Goal: Task Accomplishment & Management: Manage account settings

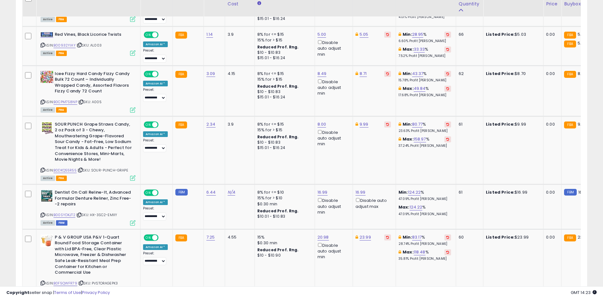
scroll to position [1284, 0]
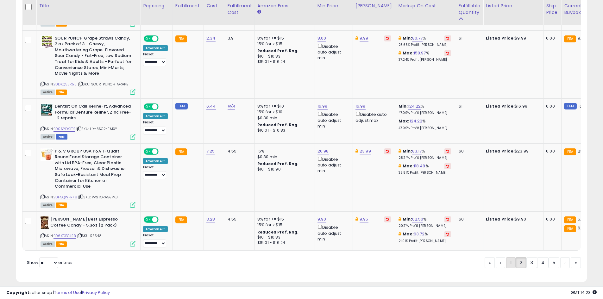
click at [510, 258] on link "1" at bounding box center [511, 263] width 10 height 11
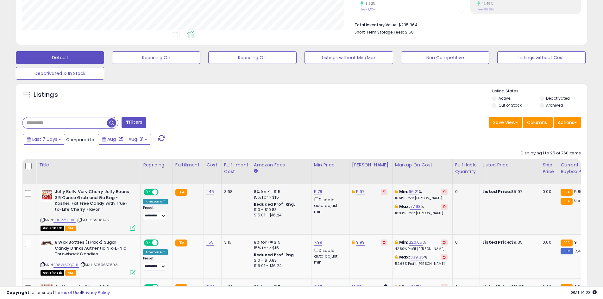
scroll to position [157, 0]
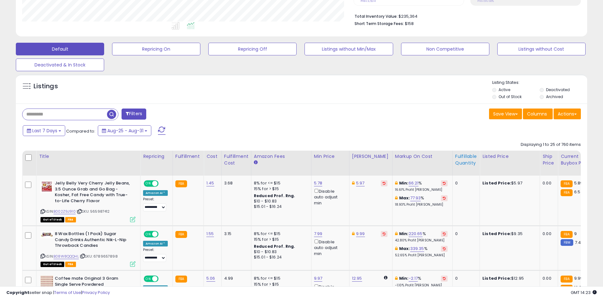
click at [463, 160] on div "Fulfillable Quantity" at bounding box center [466, 159] width 22 height 13
click at [463, 156] on div "Fulfillable Quantity" at bounding box center [466, 159] width 22 height 13
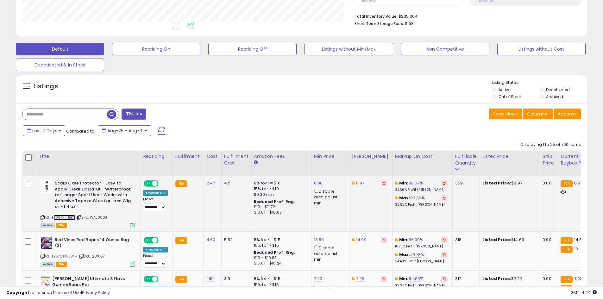
click at [71, 219] on link "B06XFKNBKY" at bounding box center [65, 217] width 22 height 5
click at [359, 181] on link "8.97" at bounding box center [360, 183] width 9 height 6
type input "****"
click button "submit" at bounding box center [376, 161] width 11 height 10
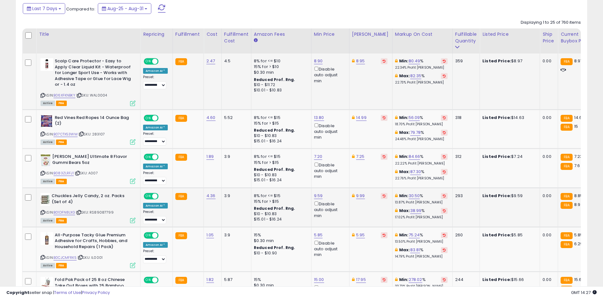
scroll to position [283, 0]
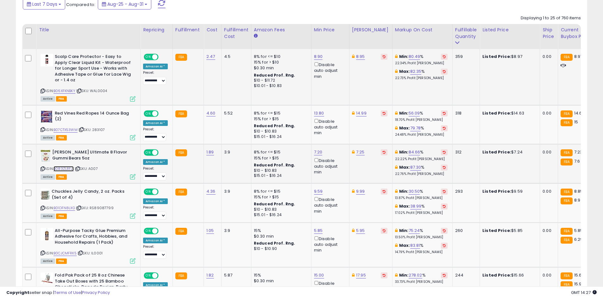
click at [69, 169] on link "B083ZLRFJ1" at bounding box center [64, 168] width 20 height 5
click at [357, 155] on link "7.25" at bounding box center [360, 152] width 9 height 6
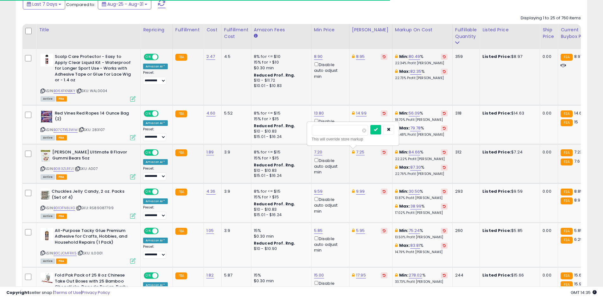
type input "****"
click button "submit" at bounding box center [376, 130] width 11 height 10
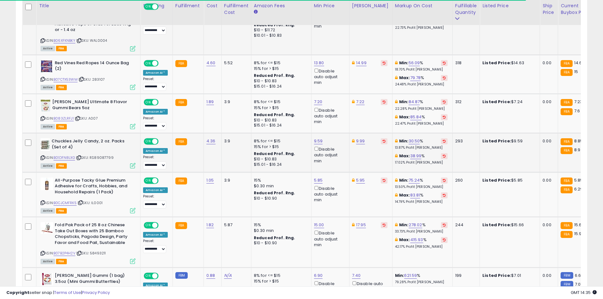
scroll to position [347, 0]
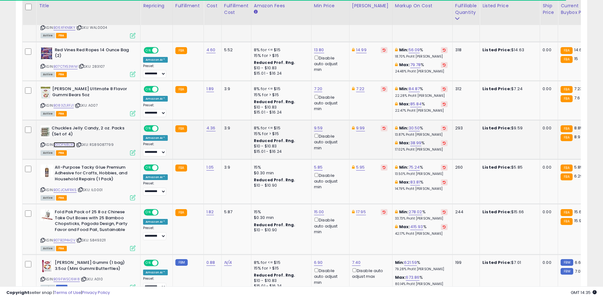
click at [68, 144] on link "B01DFN8LXG" at bounding box center [65, 144] width 22 height 5
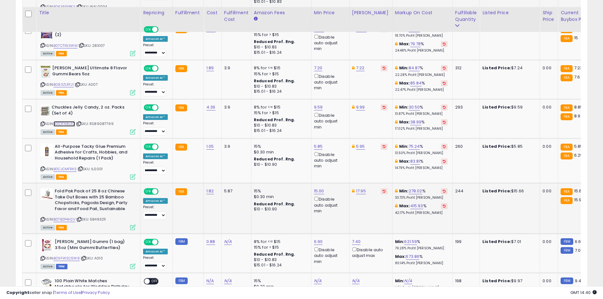
scroll to position [378, 0]
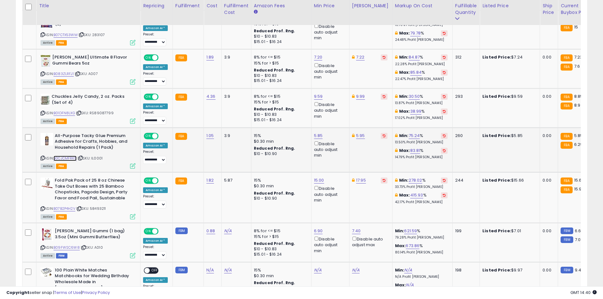
click at [72, 159] on link "B0CJCMFRK5" at bounding box center [65, 158] width 23 height 5
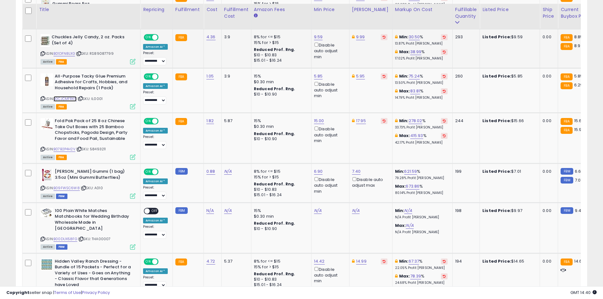
scroll to position [442, 0]
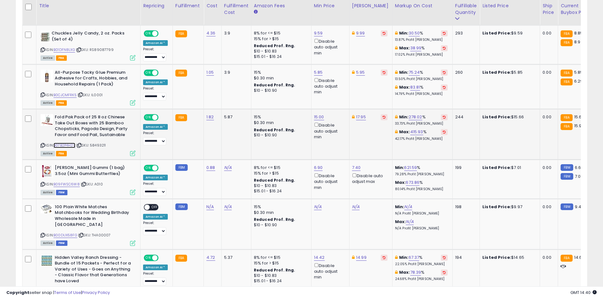
click at [70, 145] on link "B07B2P4H2V" at bounding box center [65, 145] width 22 height 5
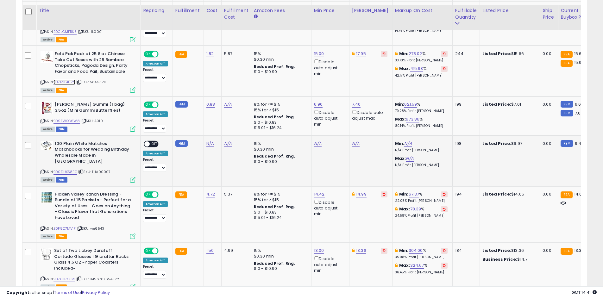
scroll to position [537, 0]
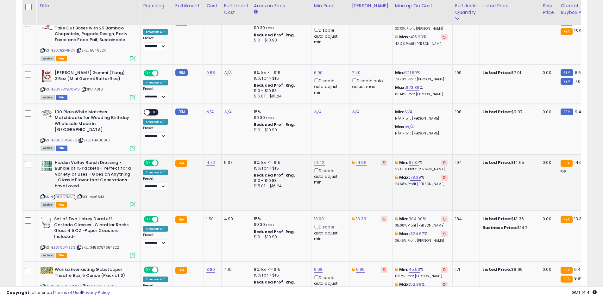
click at [69, 194] on link "B0F8C7MV1F" at bounding box center [65, 196] width 22 height 5
click at [358, 160] on link "14.99" at bounding box center [361, 163] width 10 height 6
type input "*****"
click button "submit" at bounding box center [377, 135] width 11 height 10
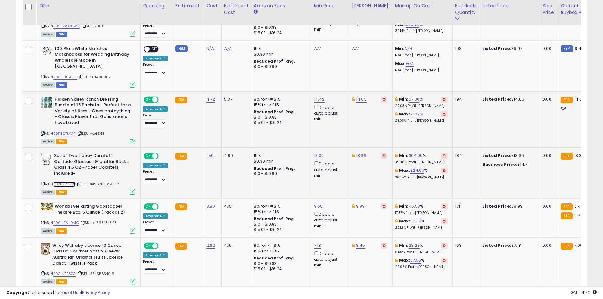
click at [59, 182] on link "B078JFYZSS" at bounding box center [65, 184] width 22 height 5
click at [363, 153] on link "13.36" at bounding box center [361, 156] width 10 height 6
type input "*****"
click button "submit" at bounding box center [376, 128] width 11 height 10
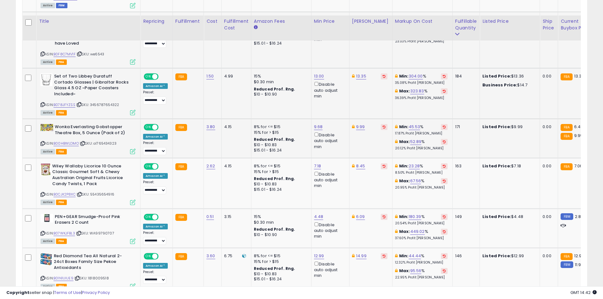
scroll to position [695, 0]
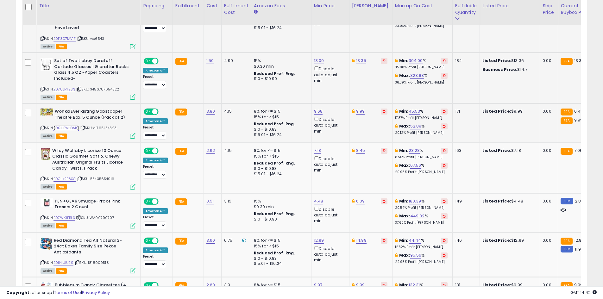
click at [66, 125] on link "B00HBWLDMO" at bounding box center [66, 127] width 25 height 5
click at [69, 164] on div "ASIN: B0CJK2P8XC | SKU: 55435654916 Active FBA" at bounding box center [88, 168] width 95 height 41
click at [70, 176] on link "B0CJK2P8XC" at bounding box center [65, 178] width 22 height 5
click at [314, 148] on link "7.18" at bounding box center [317, 151] width 7 height 6
type input "****"
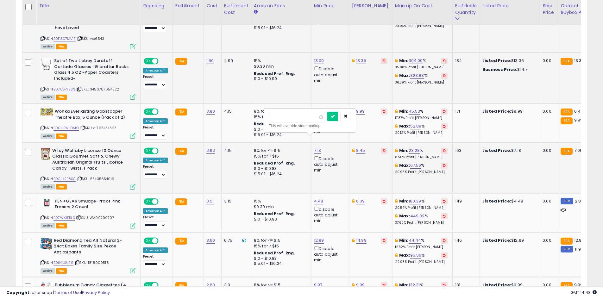
click button "submit" at bounding box center [332, 117] width 11 height 10
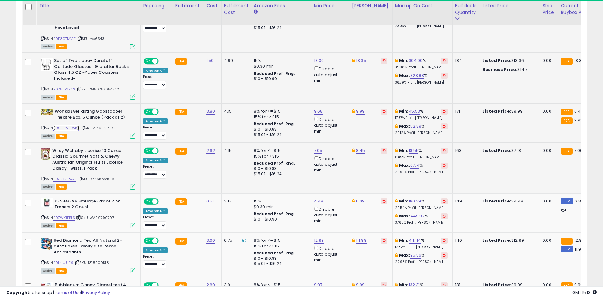
click at [66, 125] on link "B00HBWLDMO" at bounding box center [66, 127] width 25 height 5
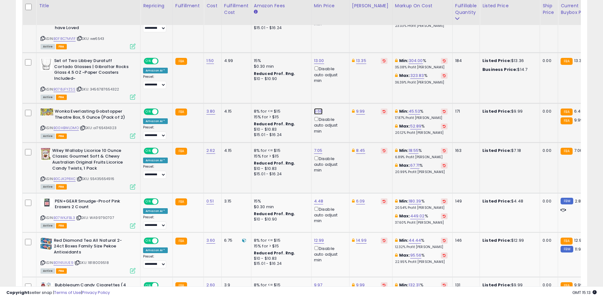
click at [320, 108] on link "9.68" at bounding box center [318, 111] width 9 height 6
type input "****"
click button "submit" at bounding box center [333, 78] width 11 height 10
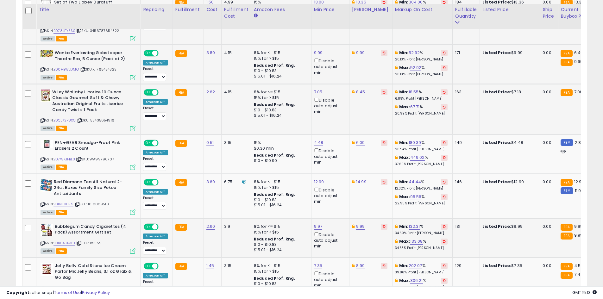
scroll to position [759, 0]
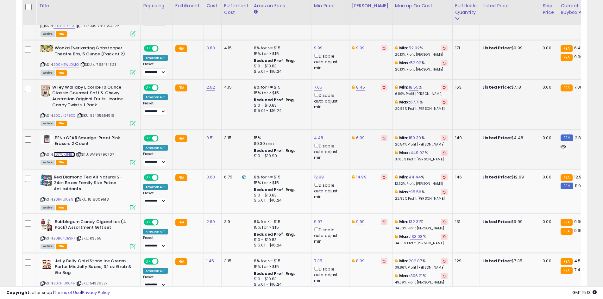
click at [68, 152] on link "B07WKJFBL3" at bounding box center [65, 154] width 22 height 5
click at [320, 135] on div "4.48 Disable auto adjust min" at bounding box center [329, 148] width 30 height 26
click at [320, 135] on link "4.48" at bounding box center [319, 138] width 10 height 6
type input "*"
type input "****"
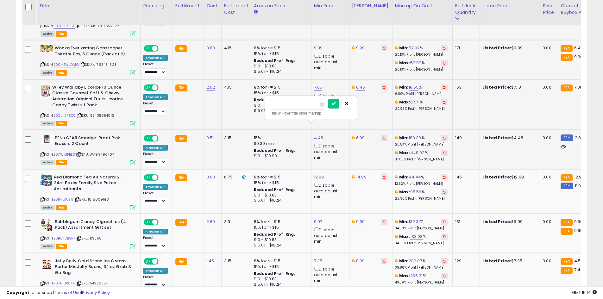
click button "submit" at bounding box center [333, 104] width 11 height 10
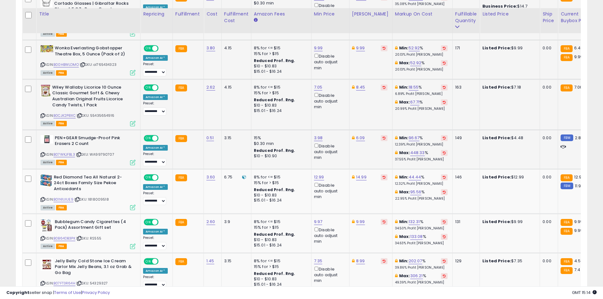
scroll to position [790, 0]
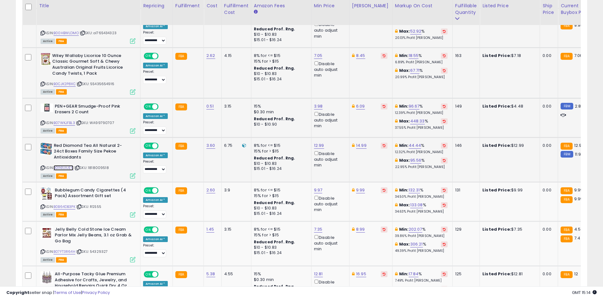
click at [63, 165] on link "B01N1UIUE9" at bounding box center [64, 167] width 20 height 5
click at [319, 143] on link "12.99" at bounding box center [319, 146] width 10 height 6
type input "*****"
click button "submit" at bounding box center [334, 111] width 11 height 10
click at [69, 204] on link "B0B64DB3PK" at bounding box center [65, 206] width 22 height 5
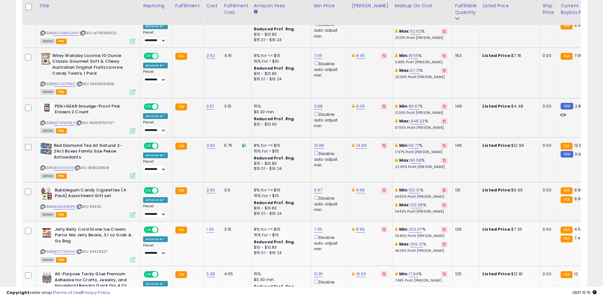
click at [363, 188] on div "9.99" at bounding box center [369, 191] width 35 height 6
click at [360, 187] on link "9.99" at bounding box center [360, 190] width 9 height 6
type input "****"
click button "submit" at bounding box center [376, 156] width 11 height 10
click at [318, 187] on link "9.97" at bounding box center [318, 190] width 9 height 6
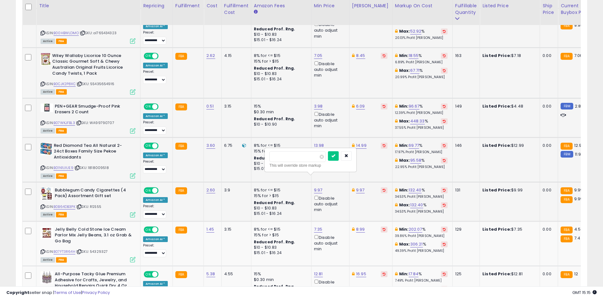
type input "****"
click button "submit" at bounding box center [333, 156] width 11 height 10
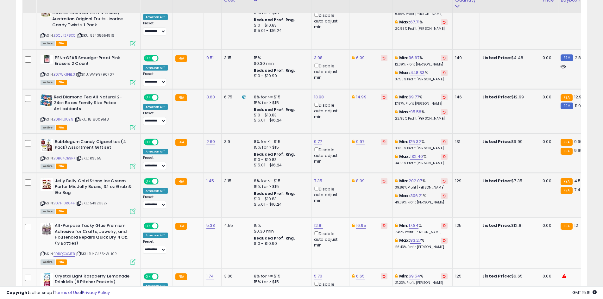
scroll to position [885, 0]
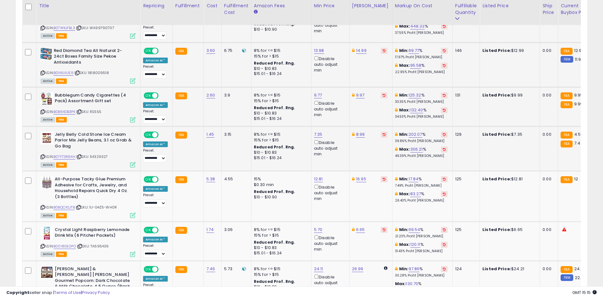
click at [75, 140] on div "ASIN: B07FT3R64H | SKU: 54329327 Active FBA" at bounding box center [88, 149] width 95 height 35
click at [73, 154] on link "B07FT3R64H" at bounding box center [65, 156] width 22 height 5
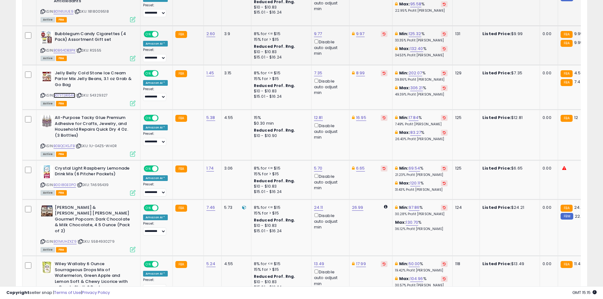
scroll to position [949, 0]
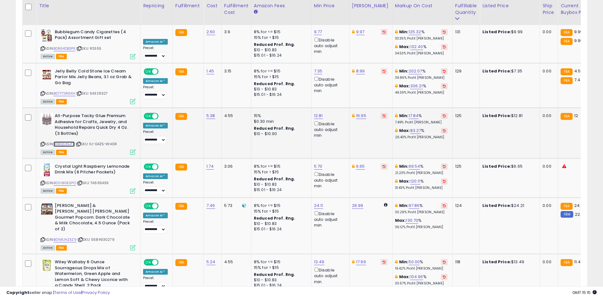
click at [57, 142] on link "B0BQCXSJTB" at bounding box center [64, 144] width 21 height 5
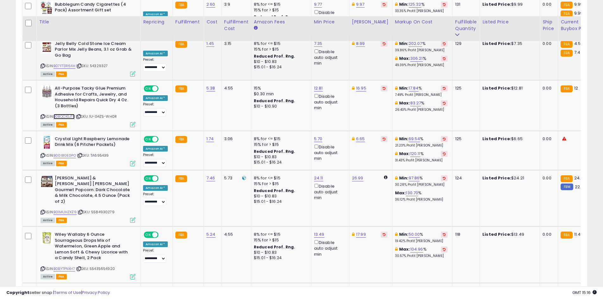
scroll to position [1012, 0]
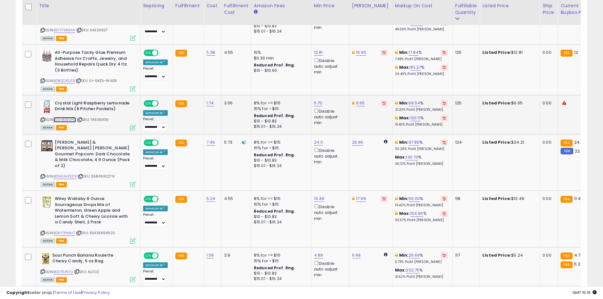
click at [68, 117] on link "B00I8GE0PO" at bounding box center [65, 119] width 22 height 5
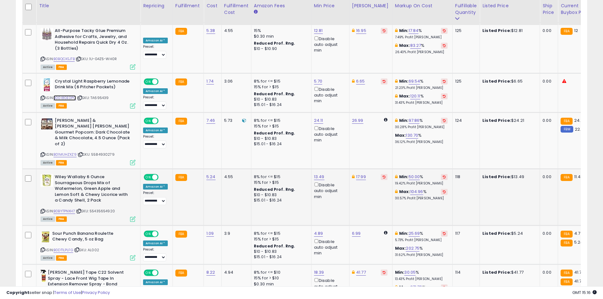
scroll to position [1015, 0]
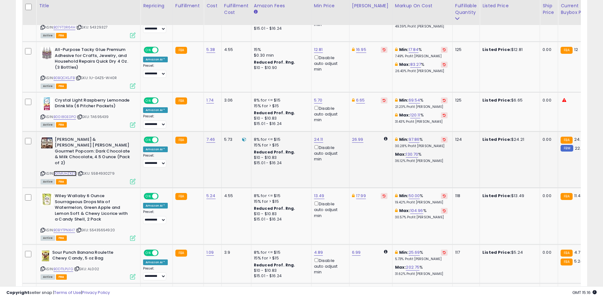
click at [65, 171] on link "B01MUHZXZ9" at bounding box center [65, 173] width 23 height 5
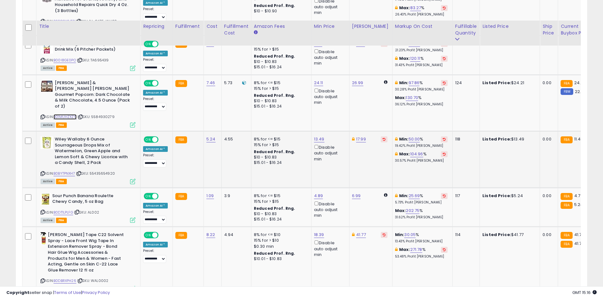
scroll to position [1110, 0]
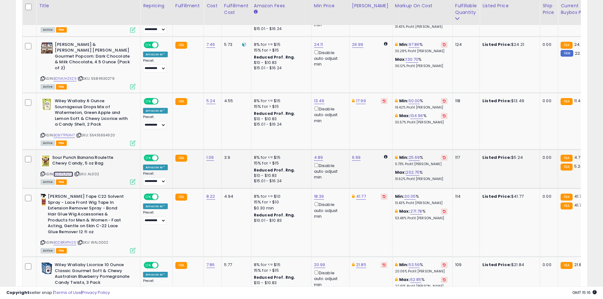
click at [68, 172] on link "B0DT1LPLFG" at bounding box center [64, 174] width 20 height 5
